Goal: Task Accomplishment & Management: Complete application form

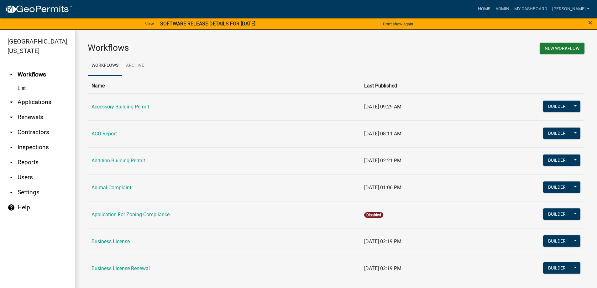
click at [20, 85] on link "List" at bounding box center [37, 88] width 75 height 13
click at [23, 101] on link "arrow_drop_down Applications" at bounding box center [37, 102] width 75 height 15
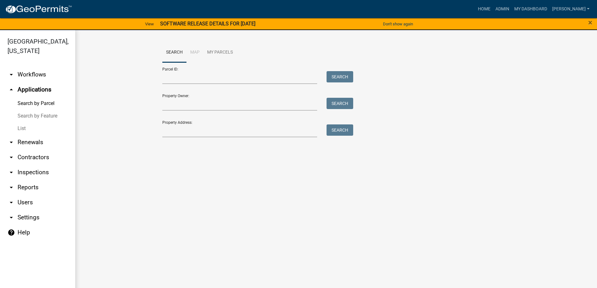
click at [20, 129] on link "List" at bounding box center [37, 128] width 75 height 13
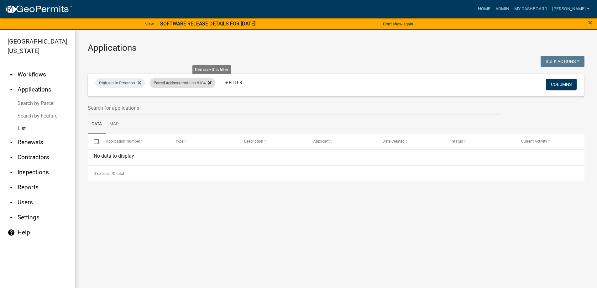
click at [212, 81] on icon at bounding box center [209, 82] width 3 height 5
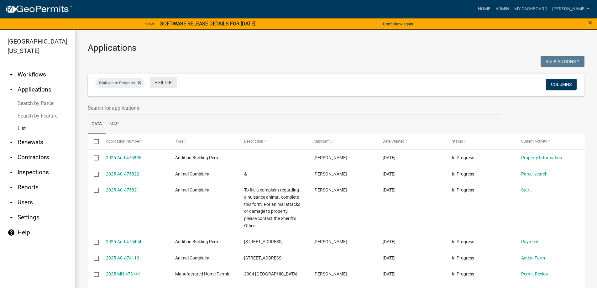
click at [168, 82] on link "+ Filter" at bounding box center [163, 82] width 27 height 11
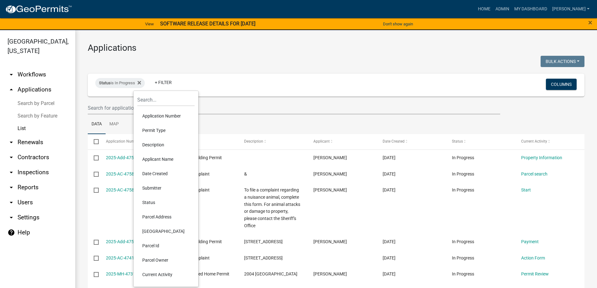
click at [156, 133] on li "Permit Type" at bounding box center [165, 130] width 57 height 14
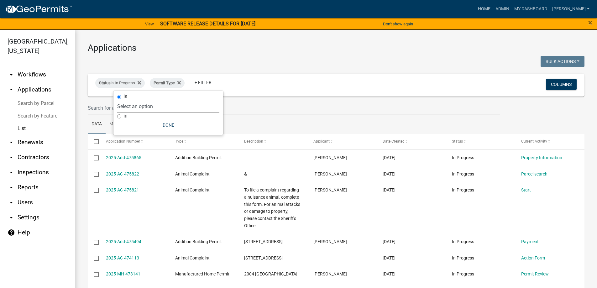
click at [158, 109] on select "Select an option Accessory Building Permit ACO Report Addition Building Permit …" at bounding box center [168, 106] width 102 height 13
select select "e25b8dc8-d253-4621-9bdb-30125c6200a7"
click at [141, 100] on select "Select an option Accessory Building Permit ACO Report Addition Building Permit …" at bounding box center [168, 106] width 102 height 13
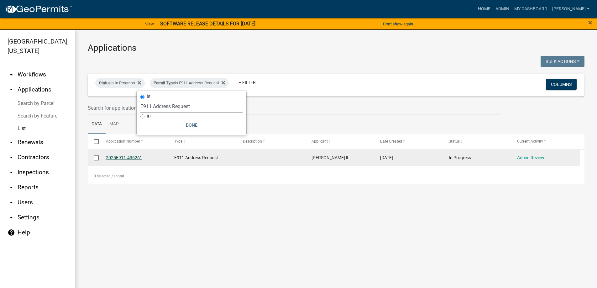
click at [119, 159] on link "2025E911-436261" at bounding box center [124, 157] width 36 height 5
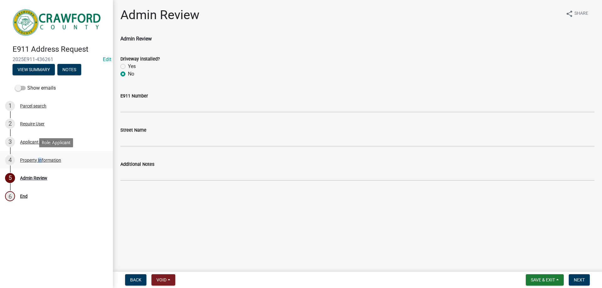
drag, startPoint x: 36, startPoint y: 158, endPoint x: 40, endPoint y: 155, distance: 5.0
click at [40, 155] on div "4 Property Information" at bounding box center [54, 160] width 98 height 10
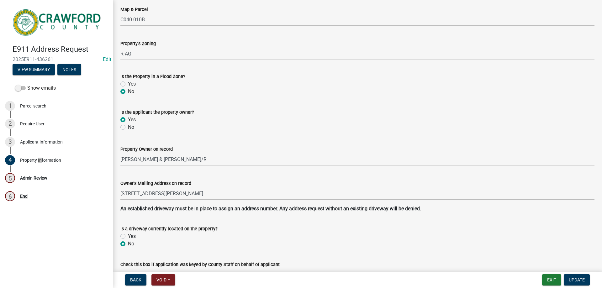
scroll to position [12, 0]
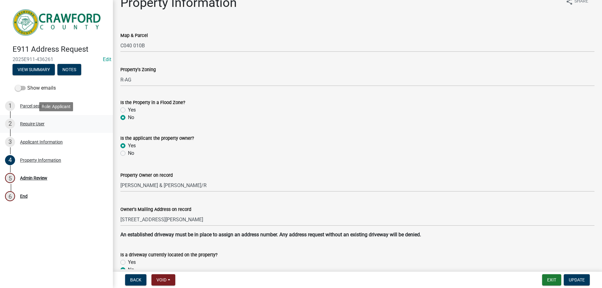
click at [30, 122] on div "Require User" at bounding box center [32, 124] width 24 height 4
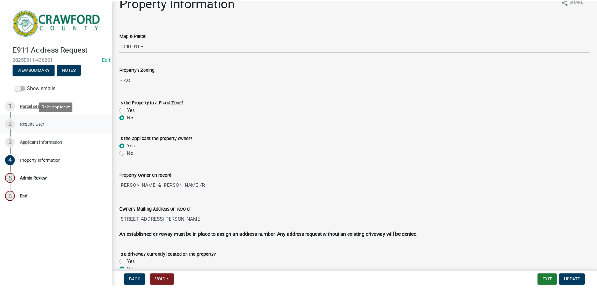
scroll to position [0, 0]
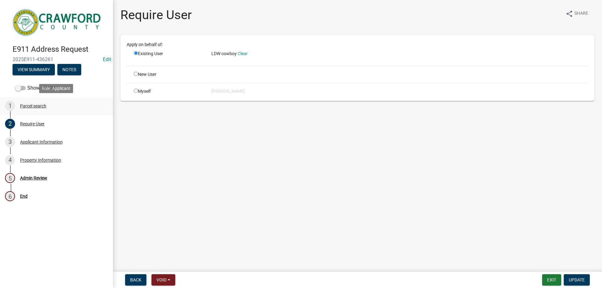
click at [37, 104] on div "Parcel search" at bounding box center [33, 106] width 26 height 4
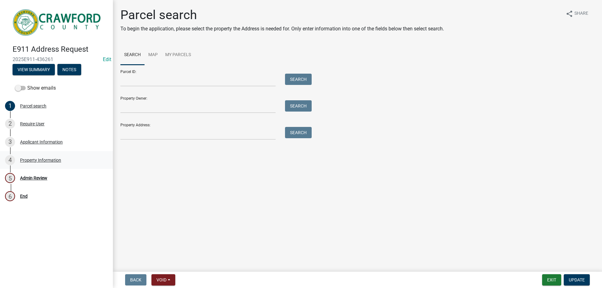
click at [50, 161] on div "Property Information" at bounding box center [40, 160] width 41 height 4
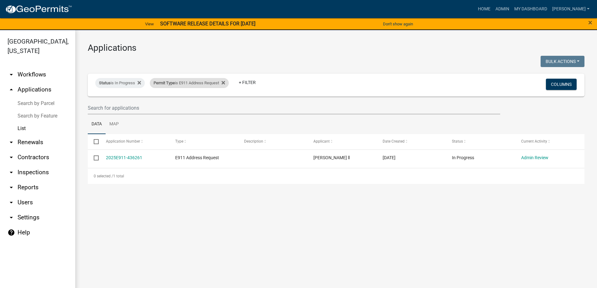
click at [229, 83] on div "Permit Type is E911 Address Request" at bounding box center [189, 83] width 79 height 10
select select "e25b8dc8-d253-4621-9bdb-30125c6200a7"
click at [229, 83] on div "Permit Type is E911 Address Request" at bounding box center [189, 83] width 79 height 10
click at [225, 82] on icon at bounding box center [223, 82] width 3 height 3
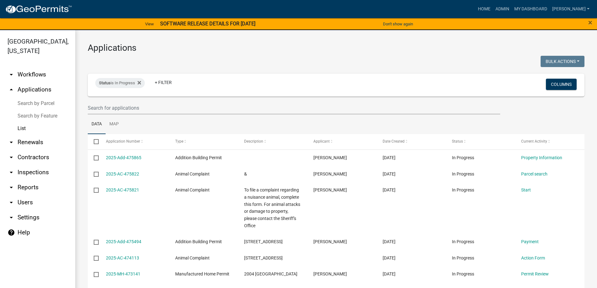
click at [45, 130] on link "List" at bounding box center [37, 128] width 75 height 13
click at [28, 129] on link "List" at bounding box center [37, 128] width 75 height 13
click at [24, 129] on link "List" at bounding box center [37, 128] width 75 height 13
click at [25, 128] on link "List" at bounding box center [37, 128] width 75 height 13
click at [141, 82] on icon at bounding box center [139, 82] width 3 height 3
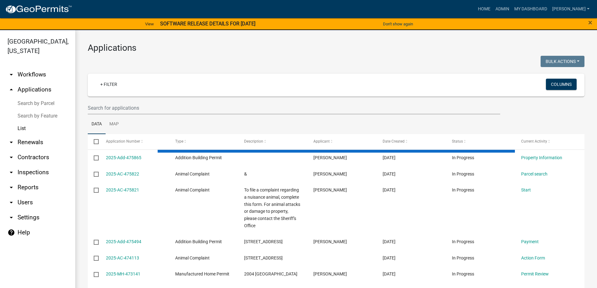
click at [46, 90] on link "arrow_drop_up Applications" at bounding box center [37, 89] width 75 height 15
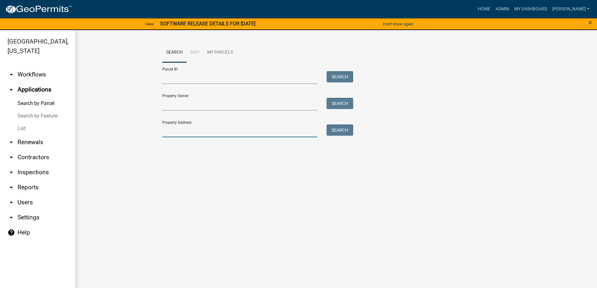
click at [183, 130] on input "Property Address:" at bounding box center [239, 131] width 155 height 13
type input "282"
click at [341, 127] on button "Search" at bounding box center [340, 130] width 27 height 11
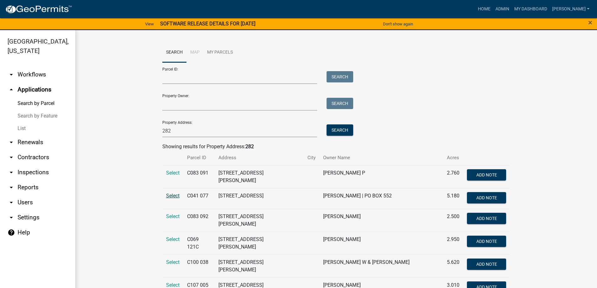
click at [170, 195] on span "Select" at bounding box center [172, 196] width 13 height 6
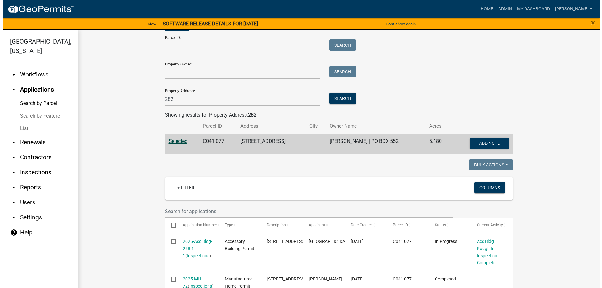
scroll to position [61, 0]
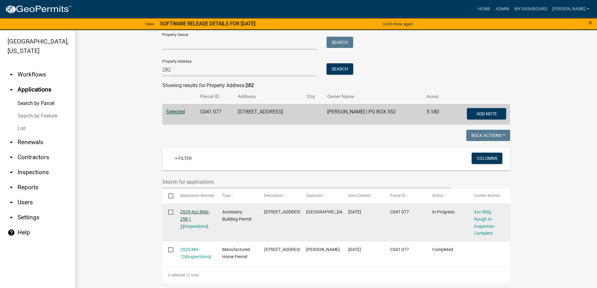
click at [198, 212] on link "2025-Acc Bldg-258 1 1" at bounding box center [194, 219] width 29 height 19
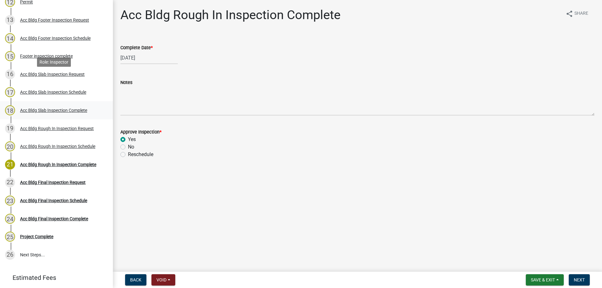
scroll to position [314, 0]
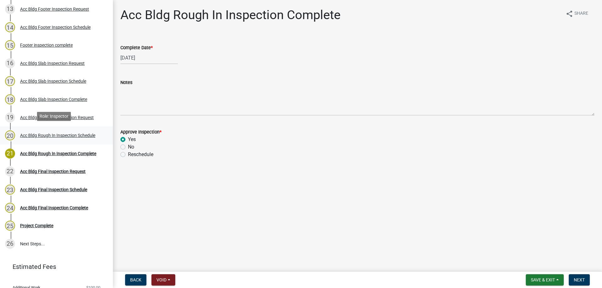
click at [81, 134] on div "Acc Bldg Rough In Inspection Schedule" at bounding box center [57, 135] width 75 height 4
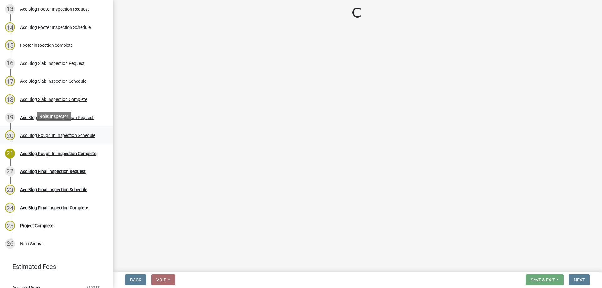
select select "a844a88f-ba44-4800-9e08-05e10520dbf6"
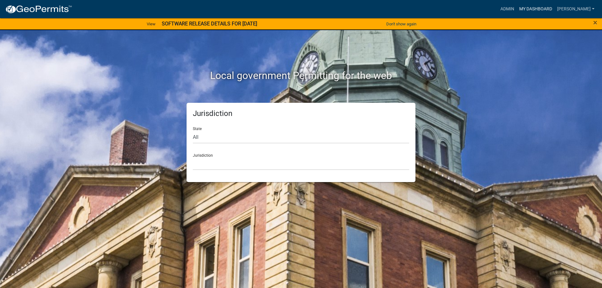
click at [532, 8] on link "My Dashboard" at bounding box center [536, 9] width 38 height 12
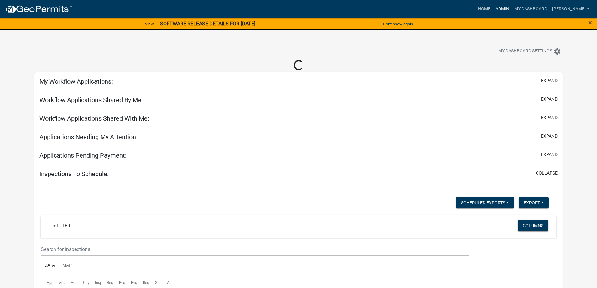
click at [512, 8] on link "Admin" at bounding box center [502, 9] width 19 height 12
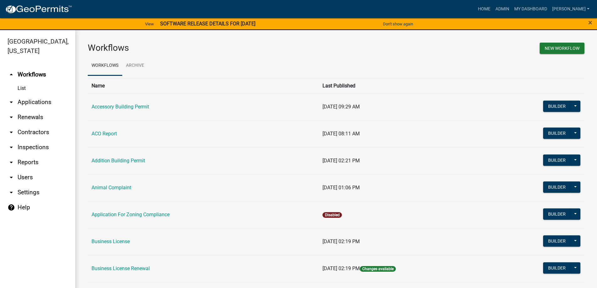
click at [12, 103] on icon "arrow_drop_down" at bounding box center [12, 102] width 8 height 8
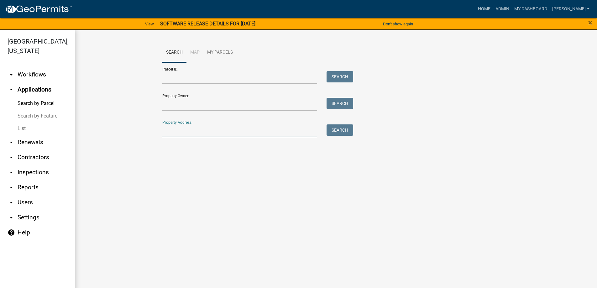
click at [184, 130] on input "Property Address:" at bounding box center [239, 131] width 155 height 13
type input "282"
click at [345, 132] on button "Search" at bounding box center [340, 130] width 27 height 11
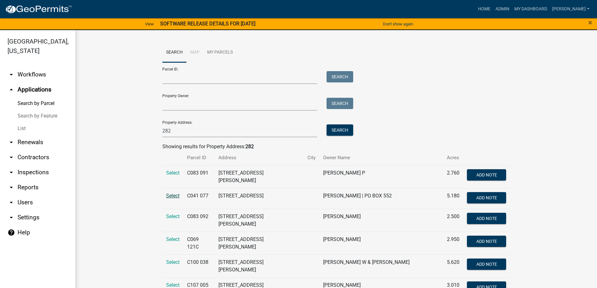
click at [169, 194] on span "Select" at bounding box center [172, 196] width 13 height 6
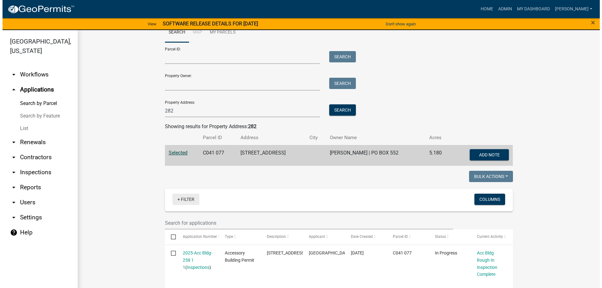
scroll to position [31, 0]
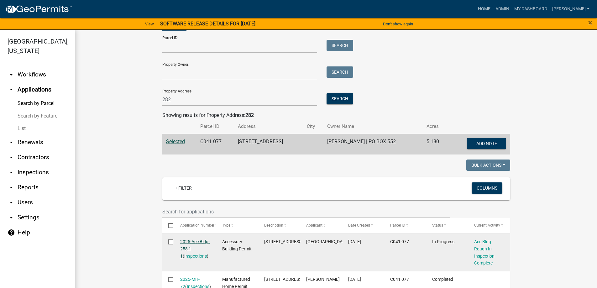
click at [182, 242] on link "2025-Acc Bldg-258 1 1" at bounding box center [194, 248] width 29 height 19
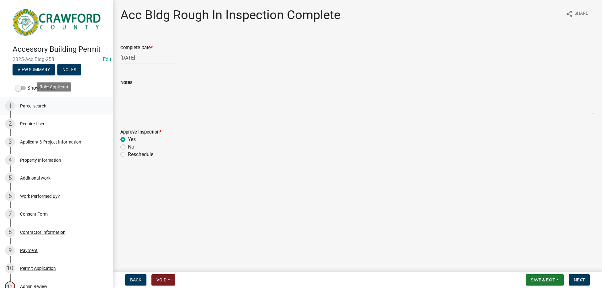
click at [26, 104] on div "Parcel search" at bounding box center [33, 106] width 26 height 4
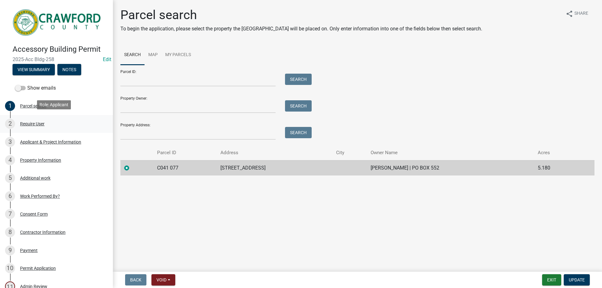
click at [38, 123] on div "Require User" at bounding box center [32, 124] width 24 height 4
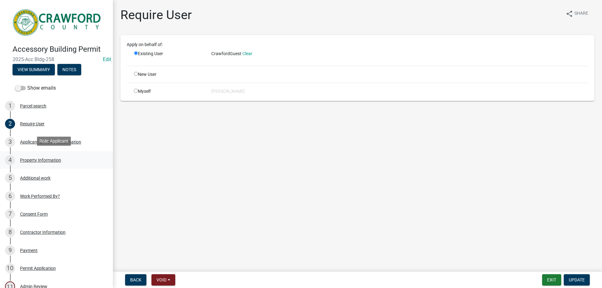
click at [33, 158] on div "Property Information" at bounding box center [40, 160] width 41 height 4
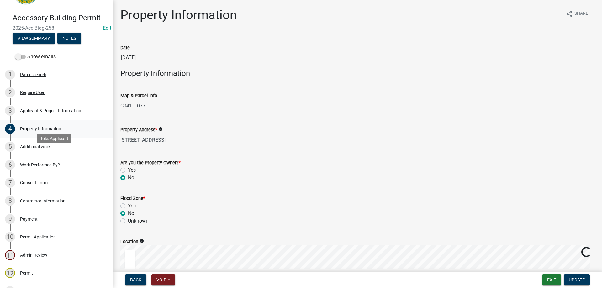
scroll to position [63, 0]
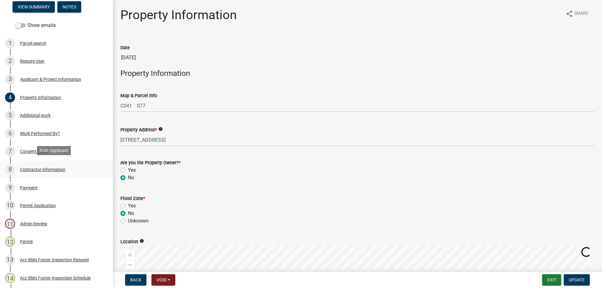
click at [32, 167] on div "Contractor Information" at bounding box center [42, 169] width 45 height 4
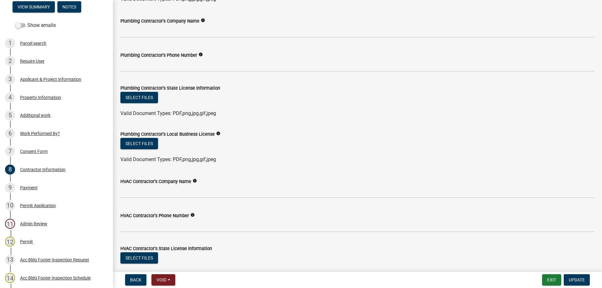
scroll to position [524, 0]
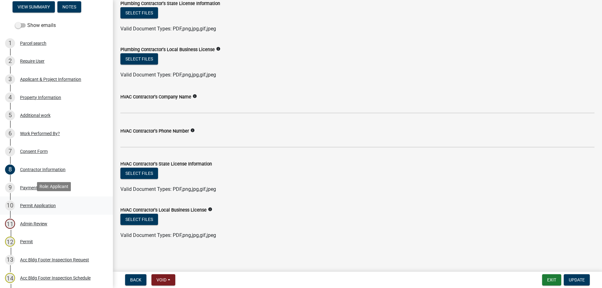
click at [29, 201] on div "10 Permit Application" at bounding box center [54, 206] width 98 height 10
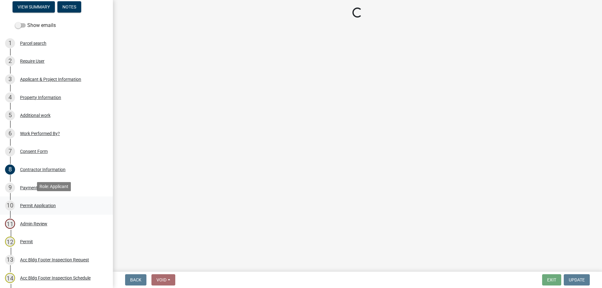
scroll to position [0, 0]
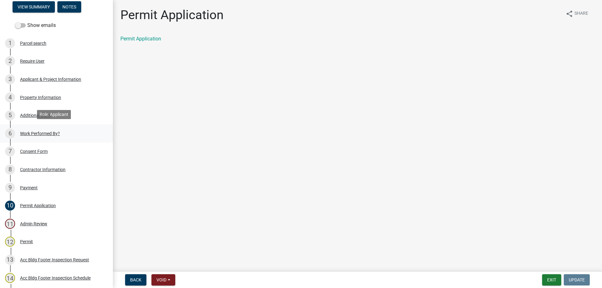
click at [40, 129] on div "6 Work Performed By?" at bounding box center [54, 134] width 98 height 10
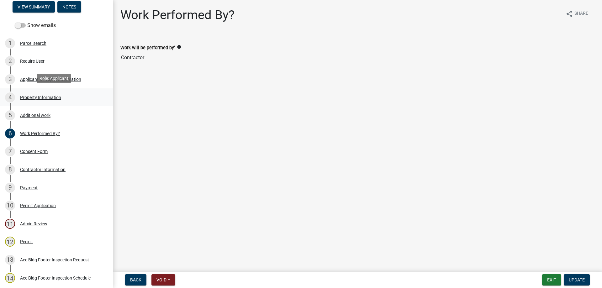
click at [51, 97] on div "Property Information" at bounding box center [40, 97] width 41 height 4
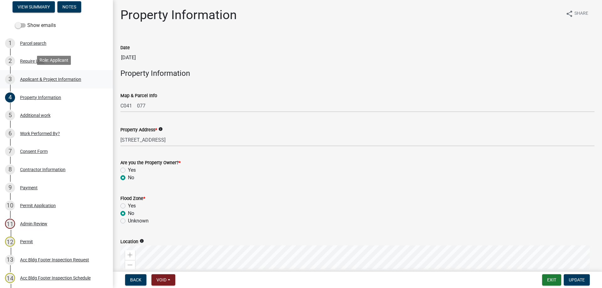
click at [34, 80] on div "Applicant & Project Information" at bounding box center [50, 79] width 61 height 4
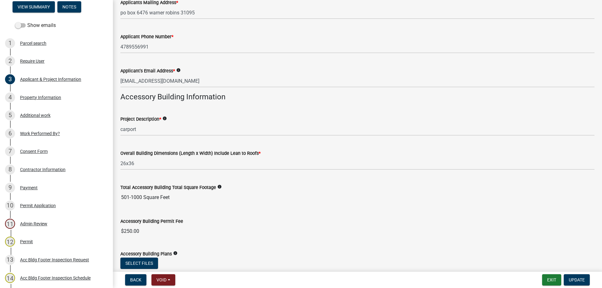
scroll to position [94, 0]
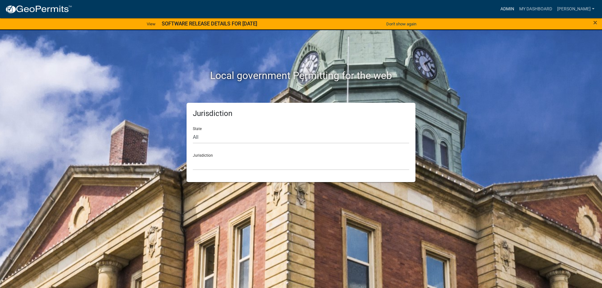
click at [516, 8] on link "Admin" at bounding box center [507, 9] width 19 height 12
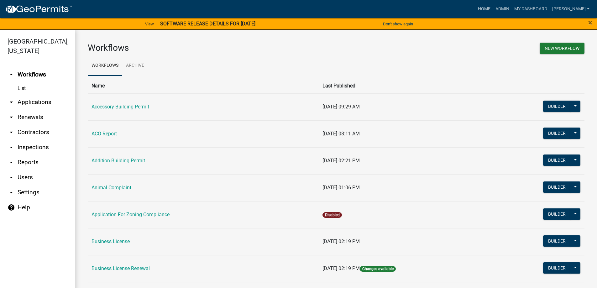
click at [43, 106] on link "arrow_drop_down Applications" at bounding box center [37, 102] width 75 height 15
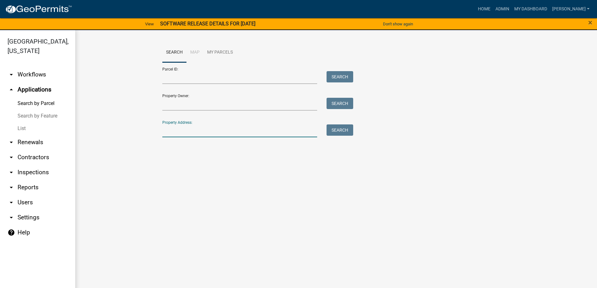
click at [172, 136] on input "Property Address:" at bounding box center [239, 131] width 155 height 13
type input "282"
click at [348, 132] on button "Search" at bounding box center [340, 130] width 27 height 11
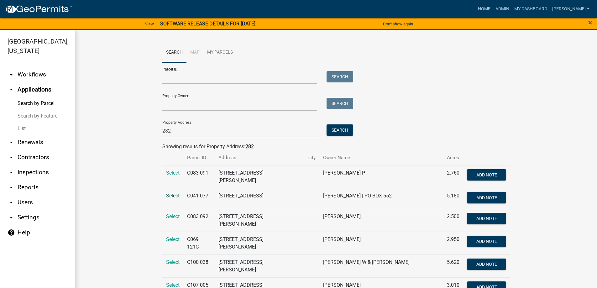
click at [174, 194] on span "Select" at bounding box center [172, 196] width 13 height 6
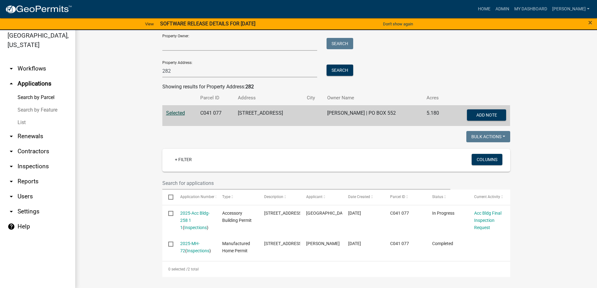
scroll to position [8, 0]
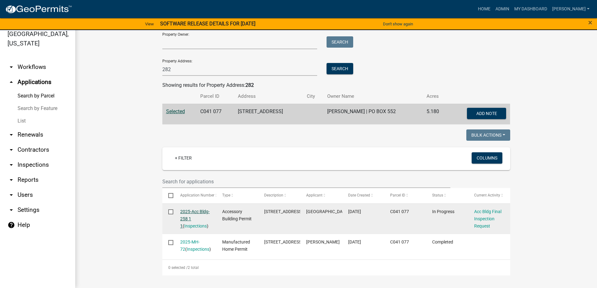
click at [193, 213] on link "2025-Acc Bldg-258 1 1" at bounding box center [194, 218] width 29 height 19
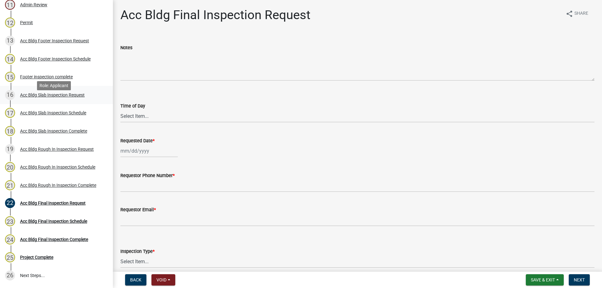
scroll to position [282, 0]
click at [53, 183] on div "Acc Bldg Rough In Inspection Complete" at bounding box center [58, 185] width 76 height 4
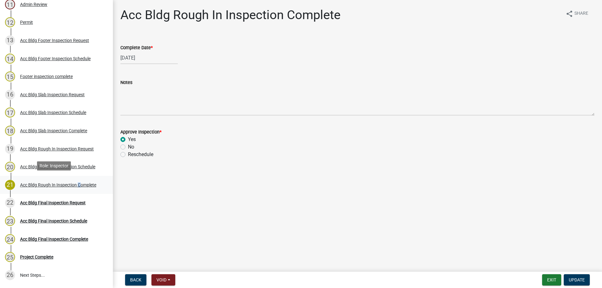
click at [78, 183] on div "Acc Bldg Rough In Inspection Complete" at bounding box center [58, 185] width 76 height 4
click at [77, 183] on div "Acc Bldg Rough In Inspection Complete" at bounding box center [58, 185] width 76 height 4
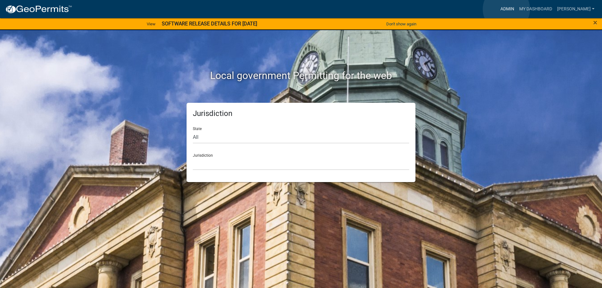
click at [507, 9] on link "Admin" at bounding box center [507, 9] width 19 height 12
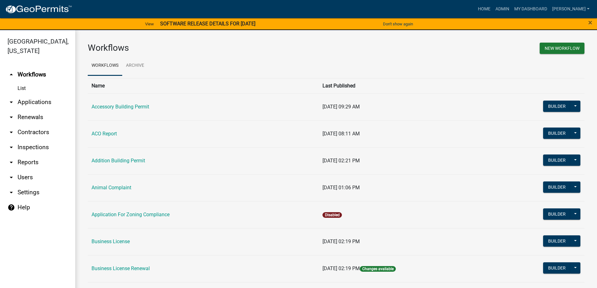
click at [25, 101] on link "arrow_drop_down Applications" at bounding box center [37, 102] width 75 height 15
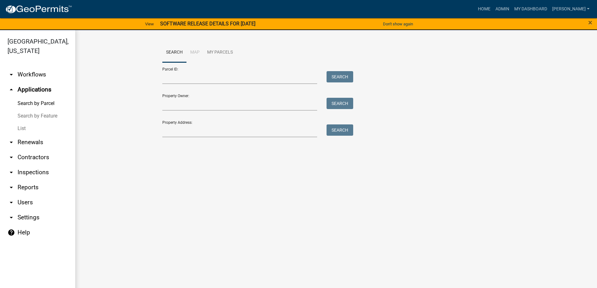
click at [22, 129] on link "List" at bounding box center [37, 128] width 75 height 13
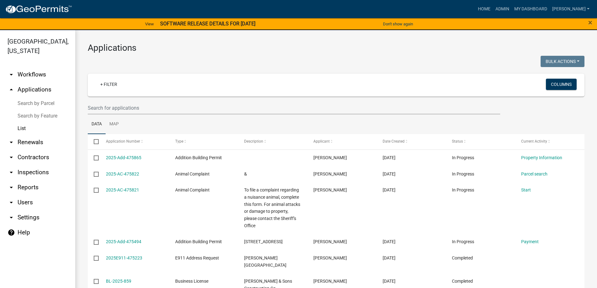
click at [20, 128] on link "List" at bounding box center [37, 128] width 75 height 13
click at [44, 90] on link "arrow_drop_up Applications" at bounding box center [37, 89] width 75 height 15
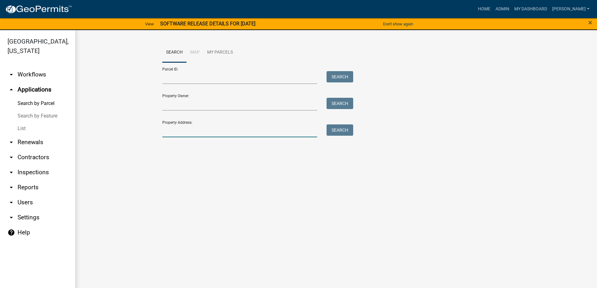
click at [199, 130] on input "Property Address:" at bounding box center [239, 131] width 155 height 13
type input "282"
click at [342, 127] on button "Search" at bounding box center [340, 130] width 27 height 11
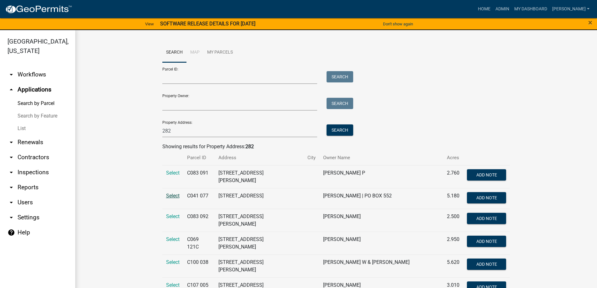
click at [173, 193] on span "Select" at bounding box center [172, 196] width 13 height 6
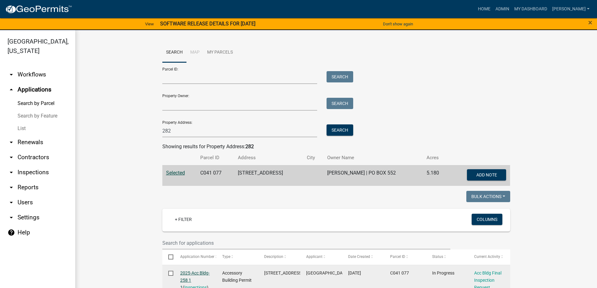
click at [190, 273] on link "2025-Acc Bldg-258 1 1" at bounding box center [194, 280] width 29 height 19
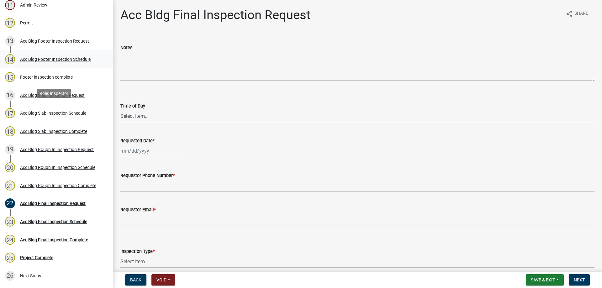
scroll to position [282, 0]
click at [61, 166] on div "Acc Bldg Rough In Inspection Schedule" at bounding box center [57, 167] width 75 height 4
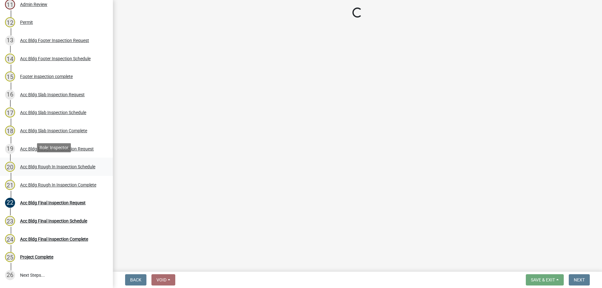
select select "a844a88f-ba44-4800-9e08-05e10520dbf6"
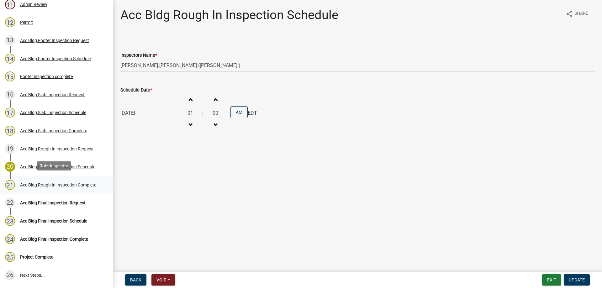
click at [59, 183] on div "Acc Bldg Rough In Inspection Complete" at bounding box center [58, 185] width 76 height 4
